Goal: Task Accomplishment & Management: Use online tool/utility

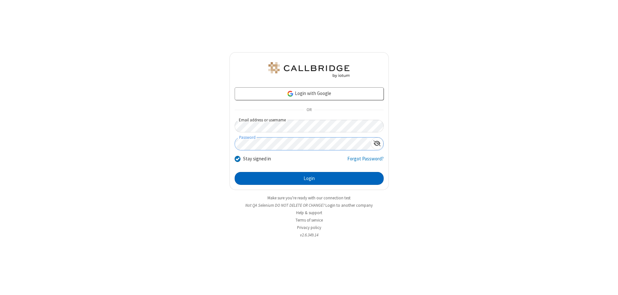
click at [309, 178] on button "Login" at bounding box center [309, 178] width 149 height 13
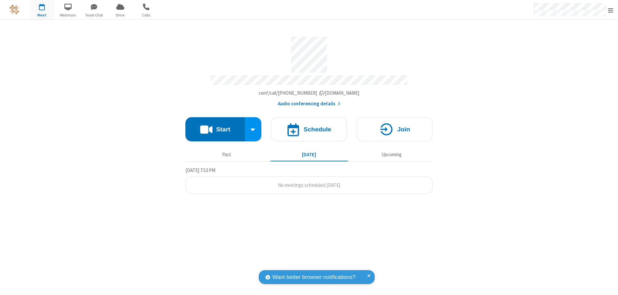
click at [611, 10] on span "Open menu" at bounding box center [610, 10] width 5 height 6
click at [120, 15] on span "Drive" at bounding box center [120, 15] width 24 height 6
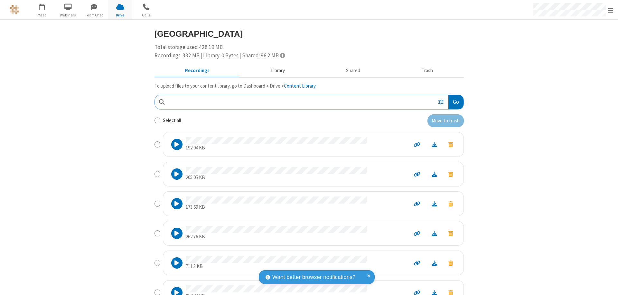
click at [275, 71] on button "Library" at bounding box center [277, 71] width 75 height 12
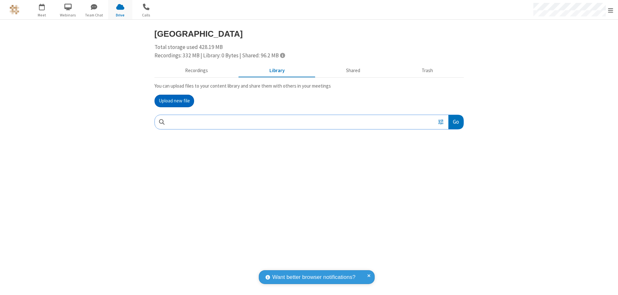
click at [174, 101] on button "Upload new file" at bounding box center [175, 101] width 40 height 13
click at [451, 164] on span "Move to trash" at bounding box center [451, 164] width 5 height 6
